Goal: Transaction & Acquisition: Purchase product/service

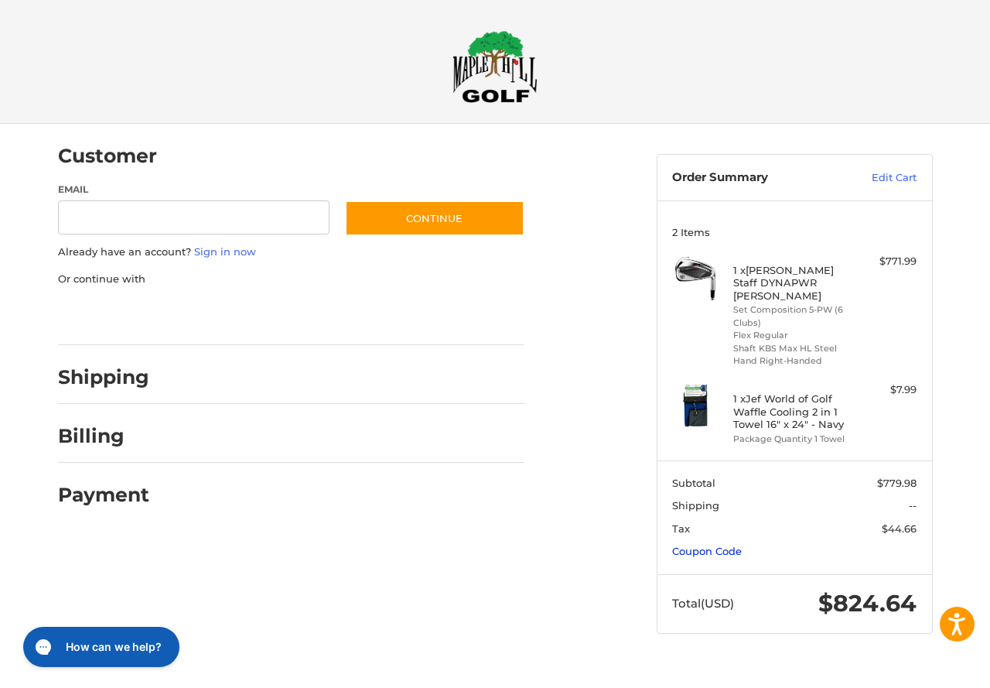
click at [731, 545] on link "Coupon Code" at bounding box center [707, 551] width 70 height 12
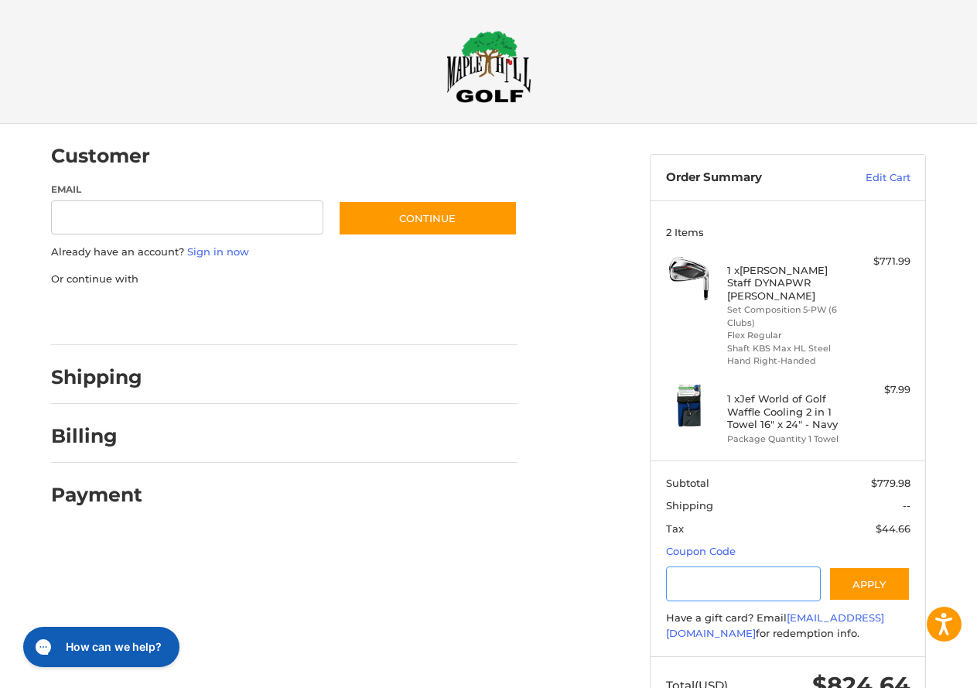
click at [723, 566] on input "Gift Certificate or Coupon Code" at bounding box center [743, 583] width 155 height 35
type input "*********"
click at [865, 575] on button "Apply" at bounding box center [870, 583] width 82 height 35
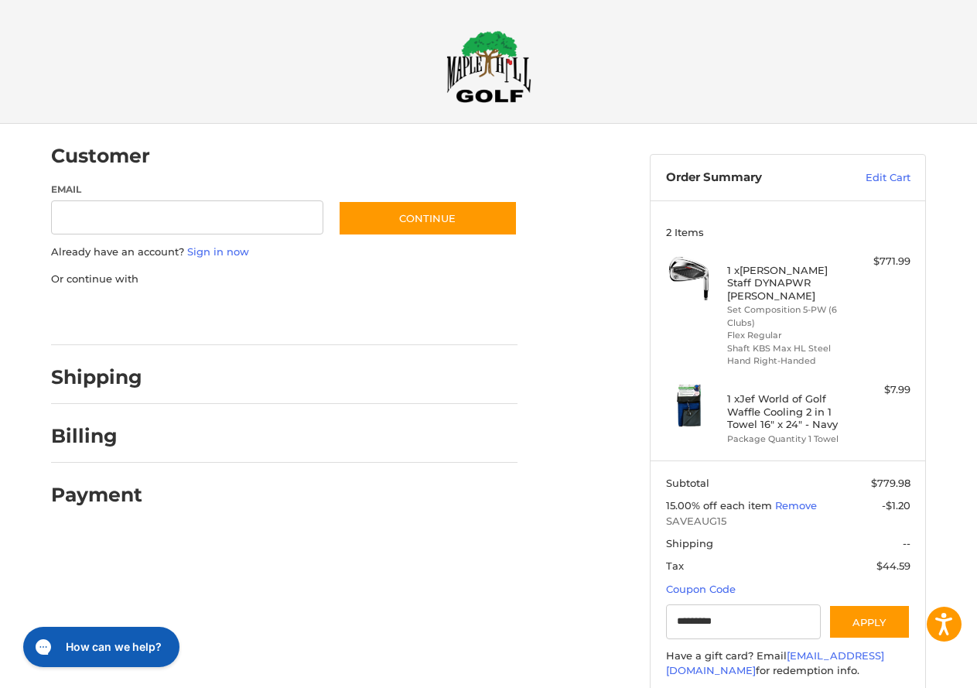
click at [742, 279] on h4 "1 x [PERSON_NAME] Staff DYNAPWR [PERSON_NAME]" at bounding box center [786, 283] width 118 height 38
click at [756, 284] on h4 "1 x [PERSON_NAME] Staff DYNAPWR [PERSON_NAME]" at bounding box center [786, 283] width 118 height 38
click at [758, 329] on li "Flex Regular" at bounding box center [786, 335] width 118 height 13
click at [691, 274] on img at bounding box center [689, 277] width 46 height 46
